Goal: Task Accomplishment & Management: Manage account settings

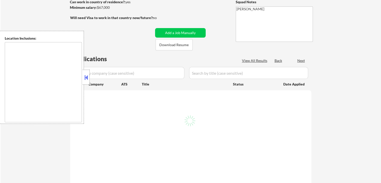
select select ""pending""
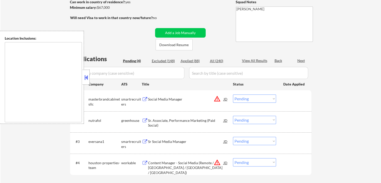
type textarea "[GEOGRAPHIC_DATA], [GEOGRAPHIC_DATA] [GEOGRAPHIC_DATA], [GEOGRAPHIC_DATA] [GEOG…"
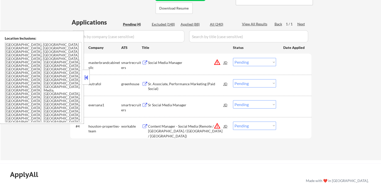
scroll to position [100, 0]
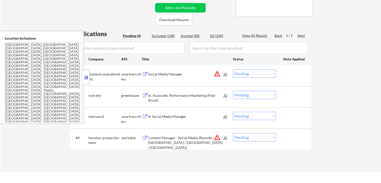
click at [156, 98] on div "Sr. Associate, Performance Marketing (Paid Social)" at bounding box center [186, 98] width 76 height 10
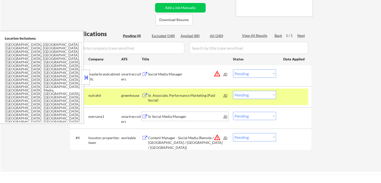
click at [151, 116] on div "Sr Social Media Manager" at bounding box center [186, 116] width 76 height 5
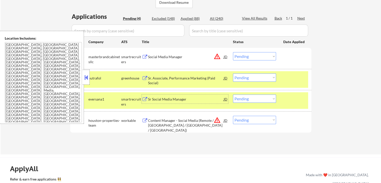
scroll to position [125, 0]
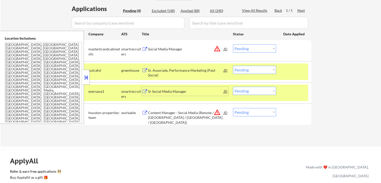
click at [250, 91] on select "Choose an option... Pending Applied Excluded (Questions) Excluded (Expired) Exc…" at bounding box center [254, 91] width 43 height 8
click at [233, 87] on select "Choose an option... Pending Applied Excluded (Questions) Excluded (Expired) Exc…" at bounding box center [254, 91] width 43 height 8
select select ""pending""
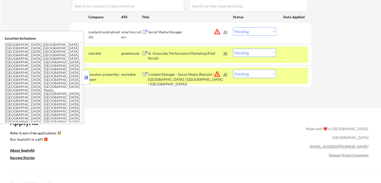
scroll to position [150, 0]
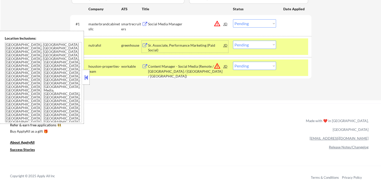
click at [151, 49] on div "Sr. Associate, Performance Marketing (Paid Social)" at bounding box center [186, 48] width 76 height 10
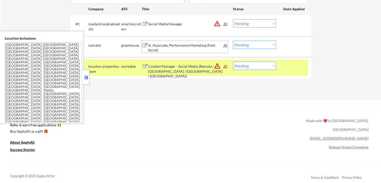
click at [260, 44] on select "Choose an option... Pending Applied Excluded (Questions) Excluded (Expired) Exc…" at bounding box center [254, 45] width 43 height 8
click at [233, 41] on select "Choose an option... Pending Applied Excluded (Questions) Excluded (Expired) Exc…" at bounding box center [254, 45] width 43 height 8
click at [157, 24] on div "Social Media Manager" at bounding box center [186, 24] width 76 height 5
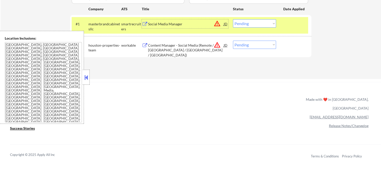
drag, startPoint x: 171, startPoint y: 50, endPoint x: 177, endPoint y: 53, distance: 6.8
click at [171, 49] on div "Content Manager - Social Media (Remote / [GEOGRAPHIC_DATA] / [GEOGRAPHIC_DATA] …" at bounding box center [186, 50] width 76 height 15
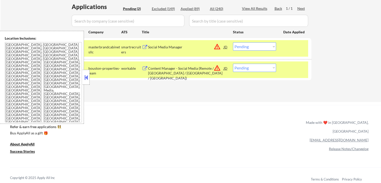
scroll to position [100, 0]
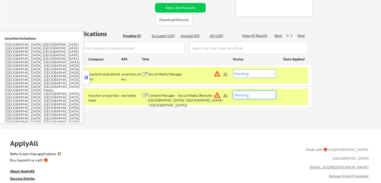
click at [255, 98] on select "Choose an option... Pending Applied Excluded (Questions) Excluded (Expired) Exc…" at bounding box center [254, 95] width 43 height 8
select select ""excluded""
click at [233, 91] on select "Choose an option... Pending Applied Excluded (Questions) Excluded (Expired) Exc…" at bounding box center [254, 95] width 43 height 8
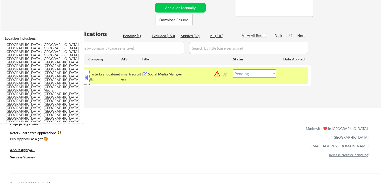
click at [88, 78] on button at bounding box center [86, 78] width 6 height 8
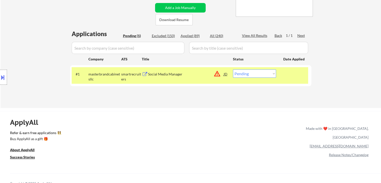
click at [0, 79] on button at bounding box center [3, 77] width 6 height 8
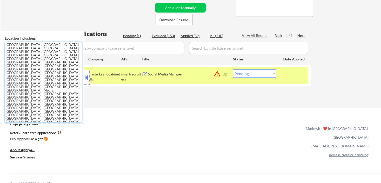
drag, startPoint x: 68, startPoint y: 102, endPoint x: 13, endPoint y: 43, distance: 81.1
click at [13, 43] on textarea "[GEOGRAPHIC_DATA], [GEOGRAPHIC_DATA] [GEOGRAPHIC_DATA], [GEOGRAPHIC_DATA] [GEOG…" at bounding box center [43, 82] width 77 height 80
click at [256, 74] on select "Choose an option... Pending Applied Excluded (Questions) Excluded (Expired) Exc…" at bounding box center [254, 73] width 43 height 8
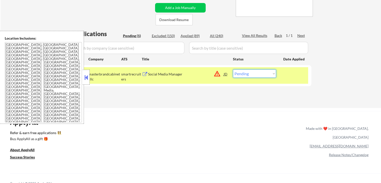
select select ""applied""
click at [233, 69] on select "Choose an option... Pending Applied Excluded (Questions) Excluded (Expired) Exc…" at bounding box center [254, 73] width 43 height 8
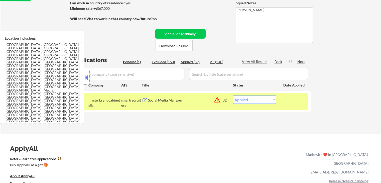
scroll to position [25, 0]
